Goal: Task Accomplishment & Management: Manage account settings

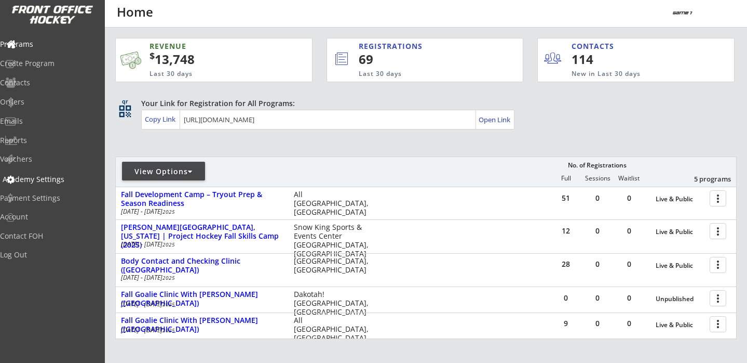
click at [46, 182] on div "Academy Settings" at bounding box center [49, 179] width 93 height 7
select select ""USD""
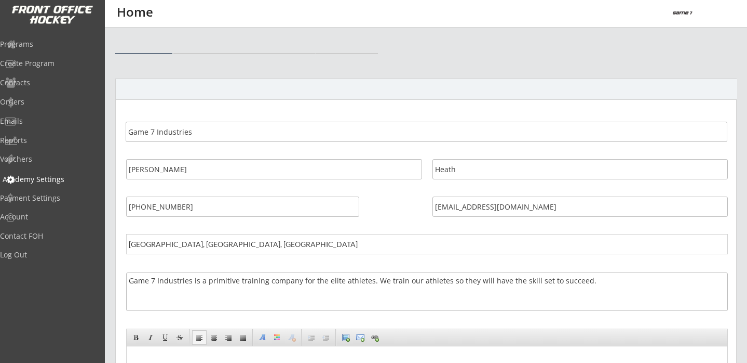
select select ""USD""
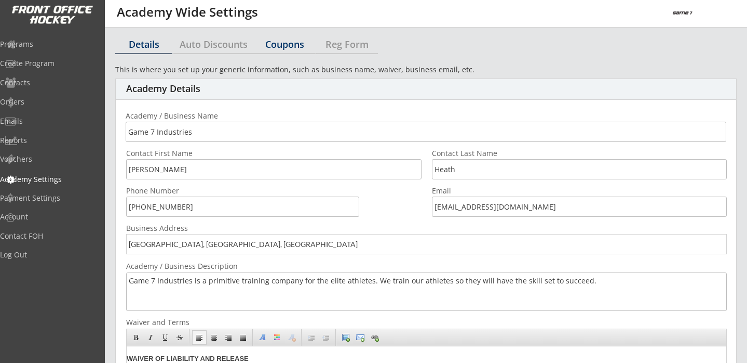
click at [286, 43] on div "Coupons" at bounding box center [285, 43] width 62 height 9
select select ""Showing all by date made""
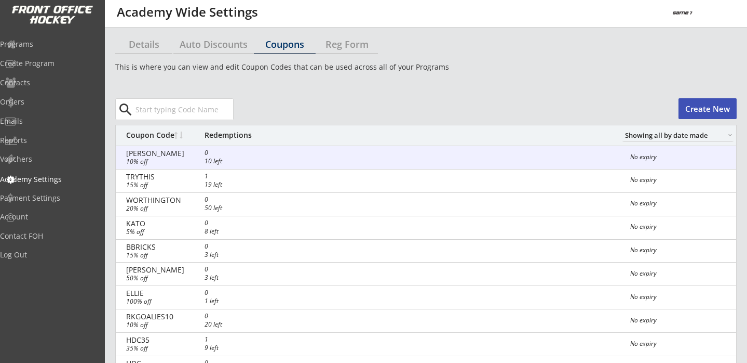
click at [291, 151] on div "[PERSON_NAME] 0 10 left 10% off No expiry" at bounding box center [426, 157] width 621 height 23
select select ""Percentage""
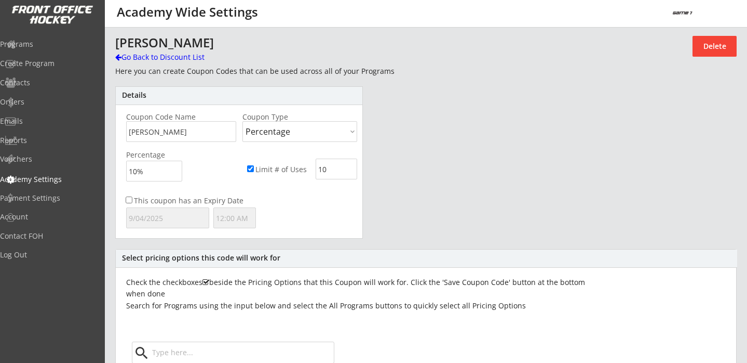
scroll to position [510, 0]
click at [735, 49] on button "Delete" at bounding box center [715, 46] width 44 height 21
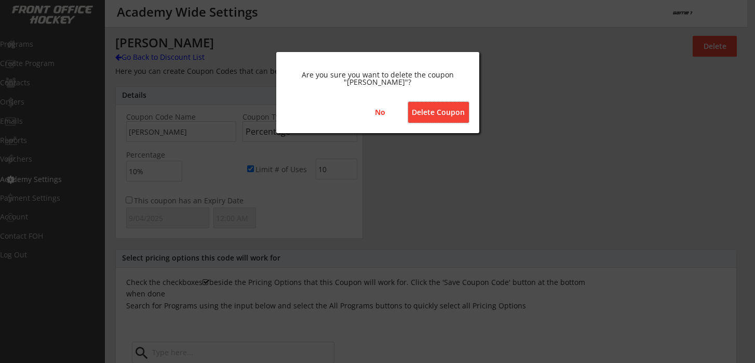
click at [449, 114] on button "Delete Coupon" at bounding box center [438, 112] width 61 height 21
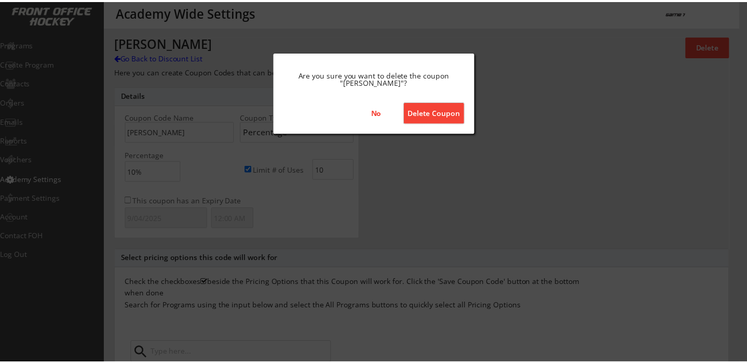
select select ""PLACEHOLDER_1427118222253""
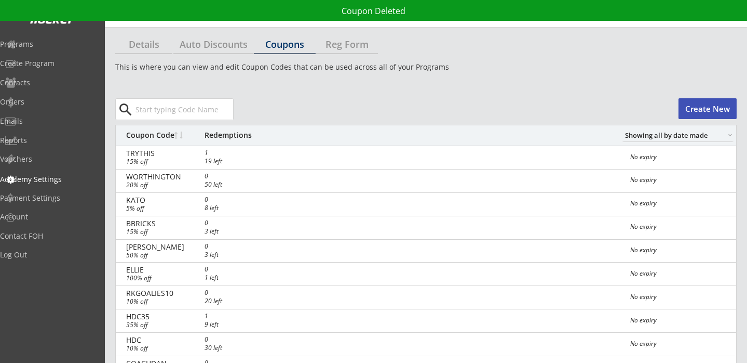
click at [700, 110] on button "Create New" at bounding box center [708, 108] width 58 height 21
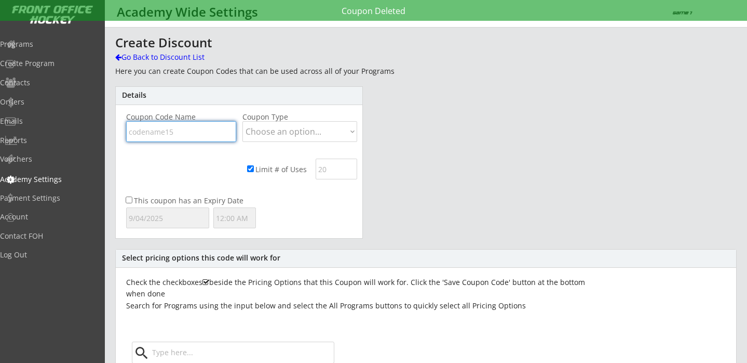
click at [191, 133] on input "input" at bounding box center [181, 131] width 110 height 21
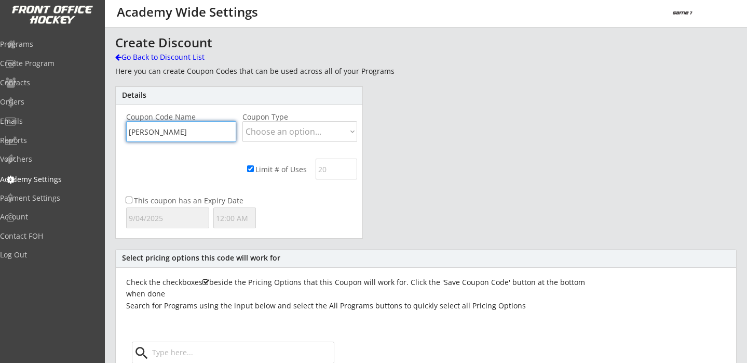
click at [192, 132] on input "input" at bounding box center [181, 131] width 110 height 21
type input "[PERSON_NAME]"
click at [268, 135] on select "Choose an option... Dollar Amount Percentage" at bounding box center [300, 131] width 115 height 21
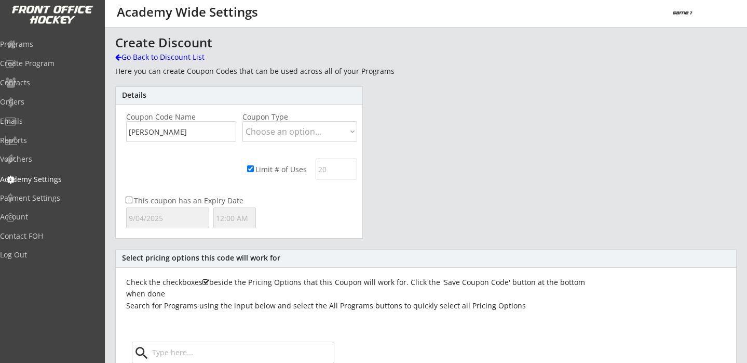
select select ""Percentage""
click at [243, 121] on select "Choose an option... Dollar Amount Percentage" at bounding box center [300, 131] width 115 height 21
click at [135, 170] on input "input" at bounding box center [154, 170] width 56 height 21
type input "10%"
click at [323, 167] on input "input" at bounding box center [337, 168] width 42 height 21
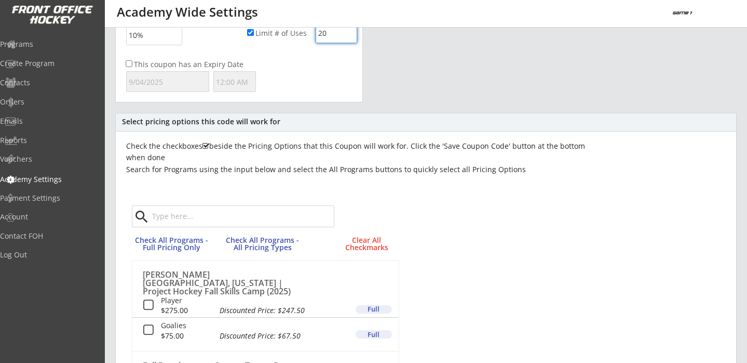
scroll to position [157, 0]
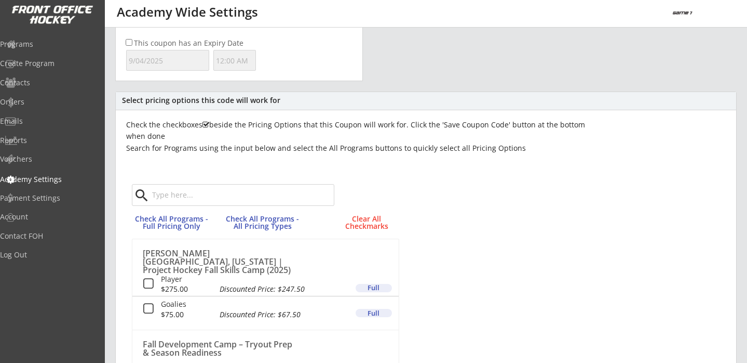
type input "20"
click at [148, 286] on button at bounding box center [148, 283] width 13 height 13
click at [148, 303] on button at bounding box center [148, 308] width 13 height 13
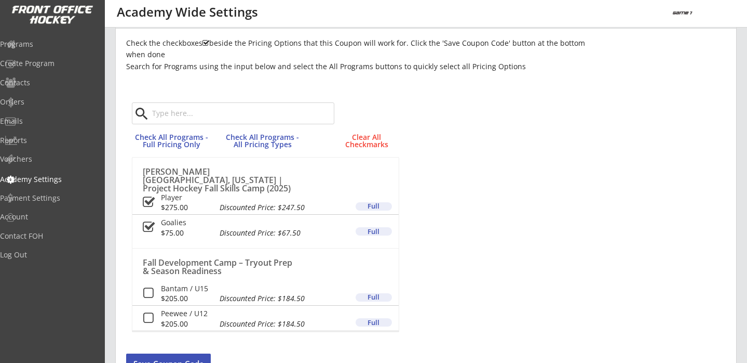
scroll to position [244, 0]
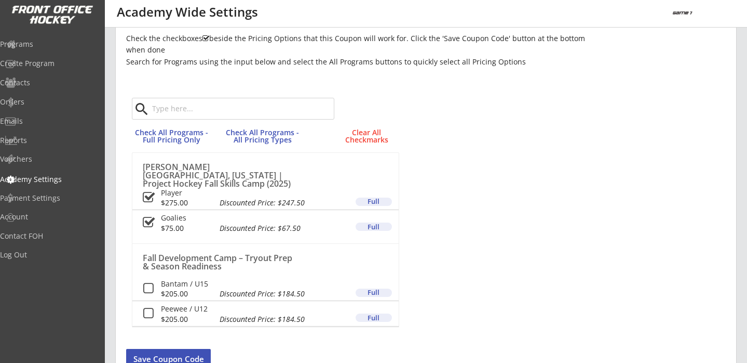
click at [150, 290] on button at bounding box center [148, 288] width 13 height 13
click at [150, 309] on button at bounding box center [148, 313] width 13 height 13
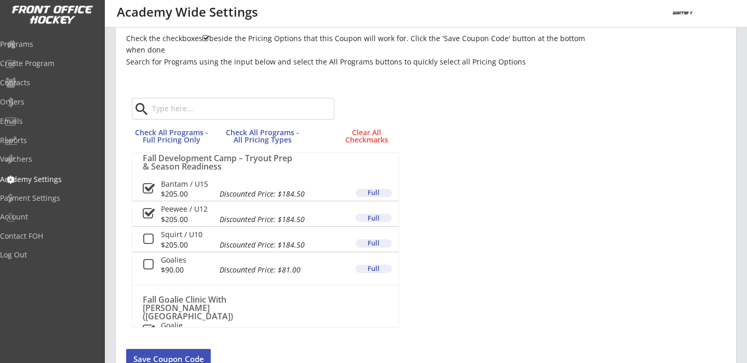
scroll to position [106, 0]
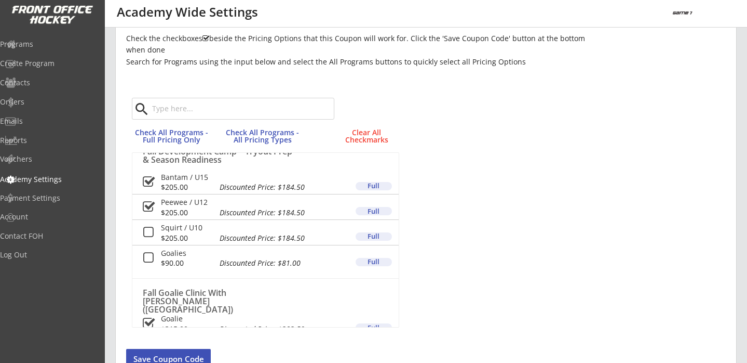
click at [149, 233] on button at bounding box center [148, 232] width 13 height 13
click at [151, 258] on button at bounding box center [148, 257] width 13 height 13
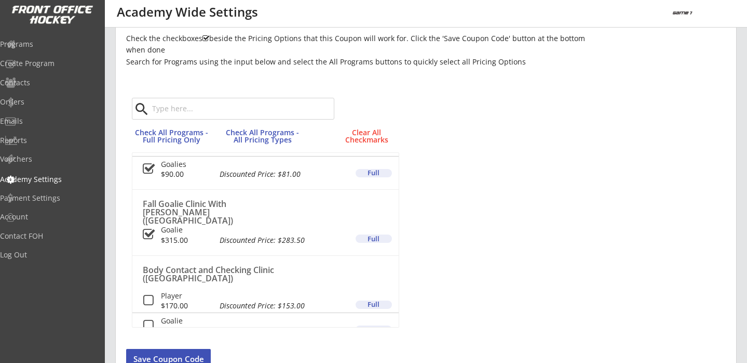
scroll to position [205, 0]
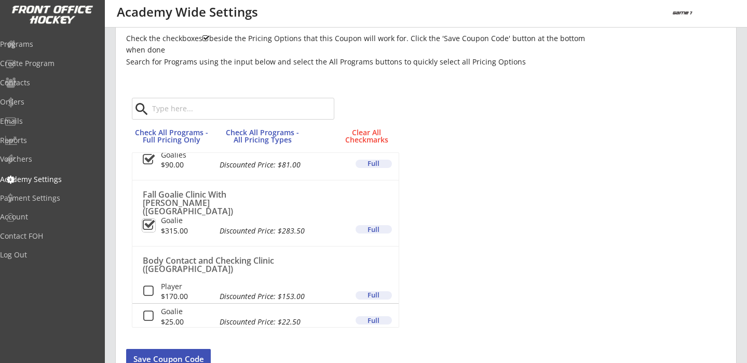
click at [150, 223] on button at bounding box center [148, 225] width 13 height 13
click at [150, 298] on div "Player $170.00 Discounted Price: $153.00 Full" at bounding box center [265, 290] width 266 height 25
click at [150, 288] on button at bounding box center [148, 291] width 13 height 13
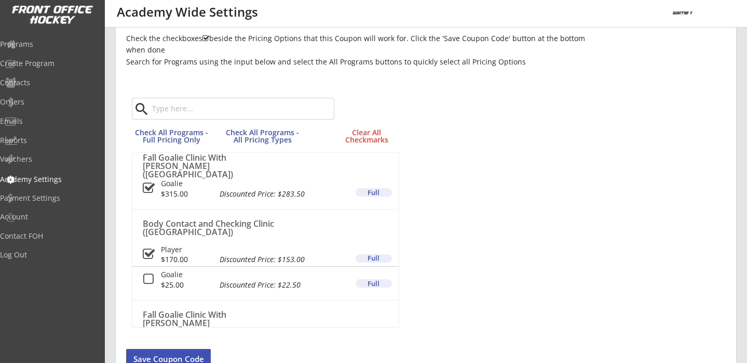
scroll to position [256, 0]
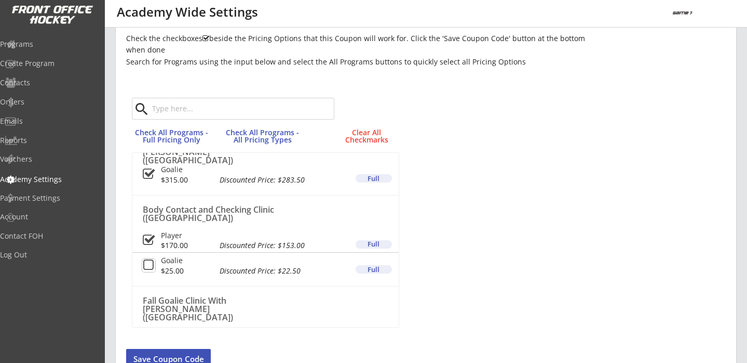
click at [154, 262] on button at bounding box center [148, 265] width 13 height 13
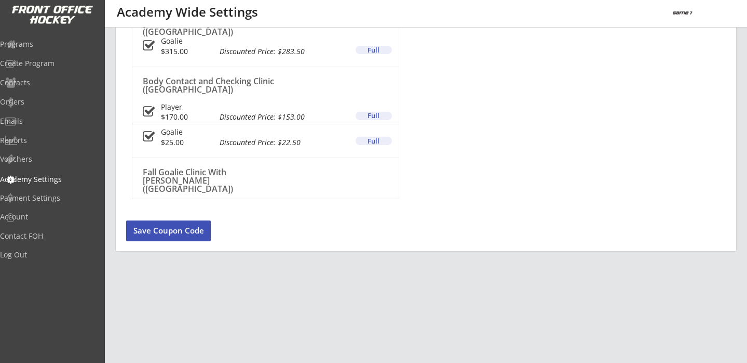
scroll to position [386, 0]
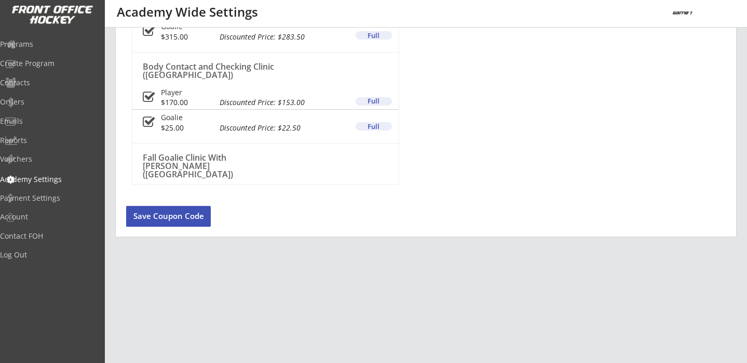
click at [185, 219] on button "Save Coupon Code" at bounding box center [168, 216] width 85 height 21
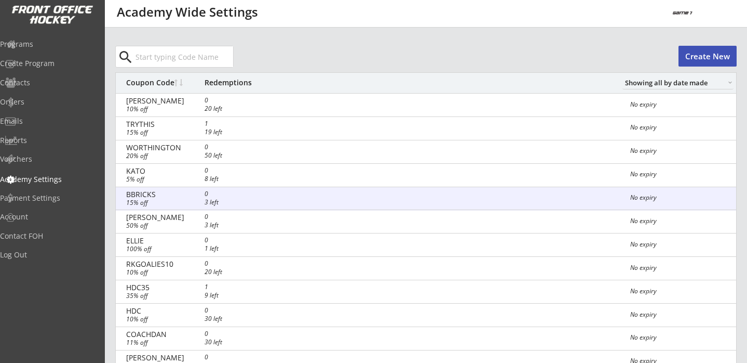
scroll to position [0, 0]
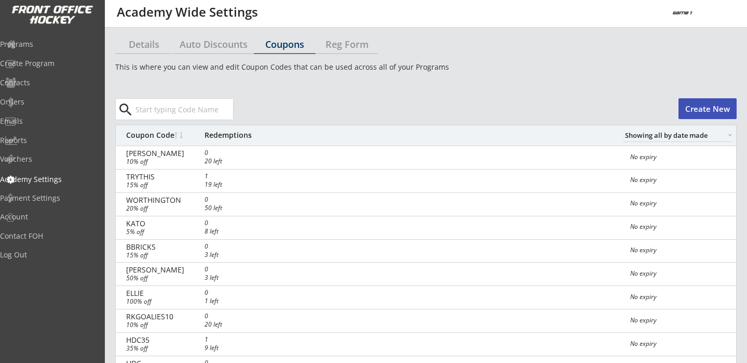
click at [41, 47] on div "Programs" at bounding box center [49, 44] width 99 height 7
